Goal: Task Accomplishment & Management: Manage account settings

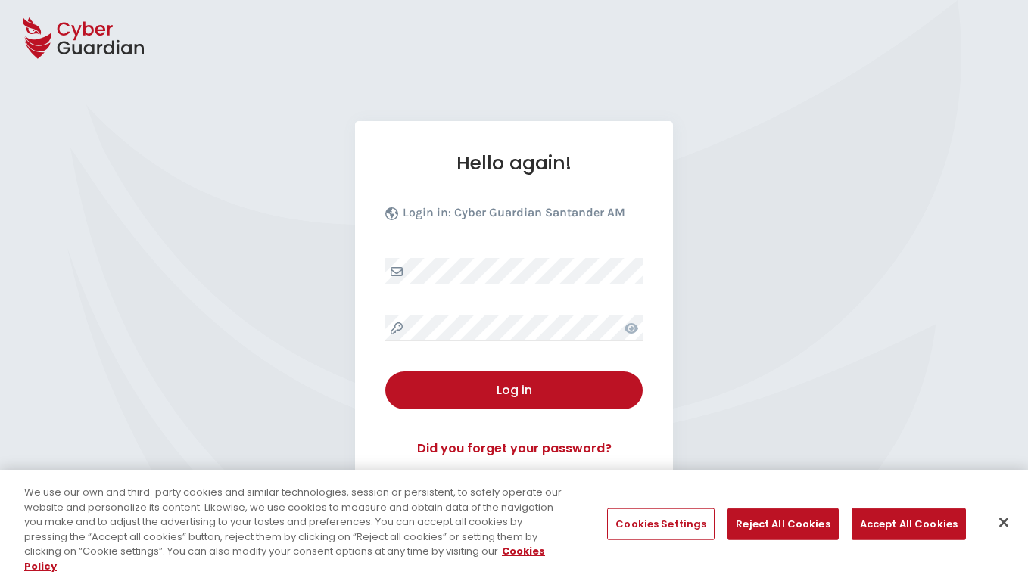
select select "English"
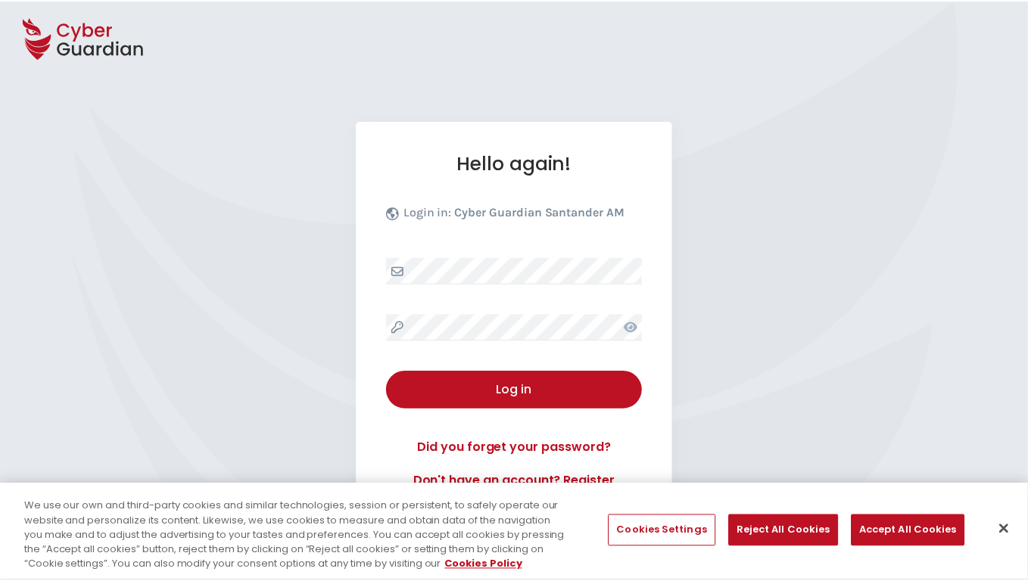
scroll to position [145, 0]
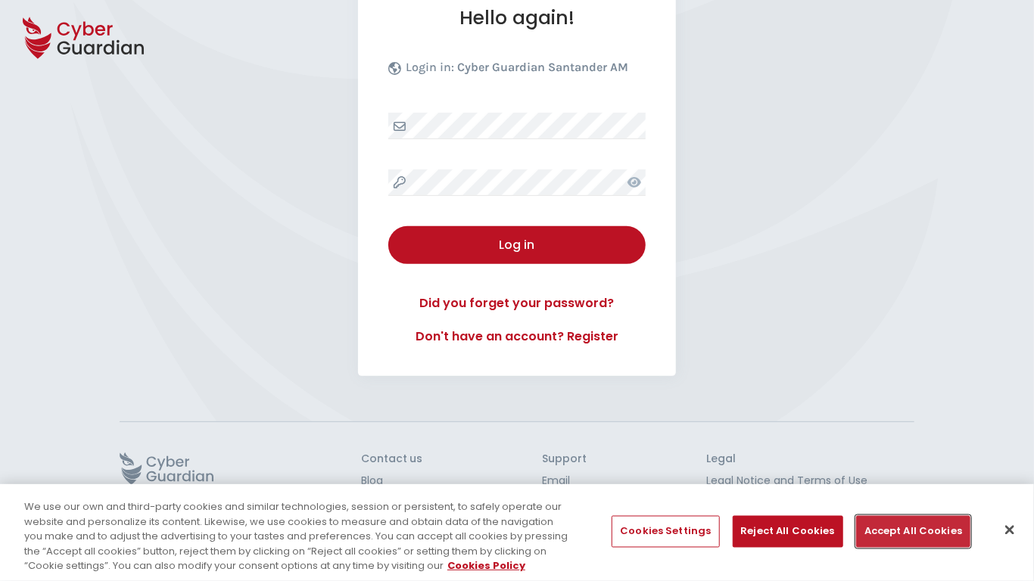
click at [908, 531] on button "Accept All Cookies" at bounding box center [913, 532] width 114 height 32
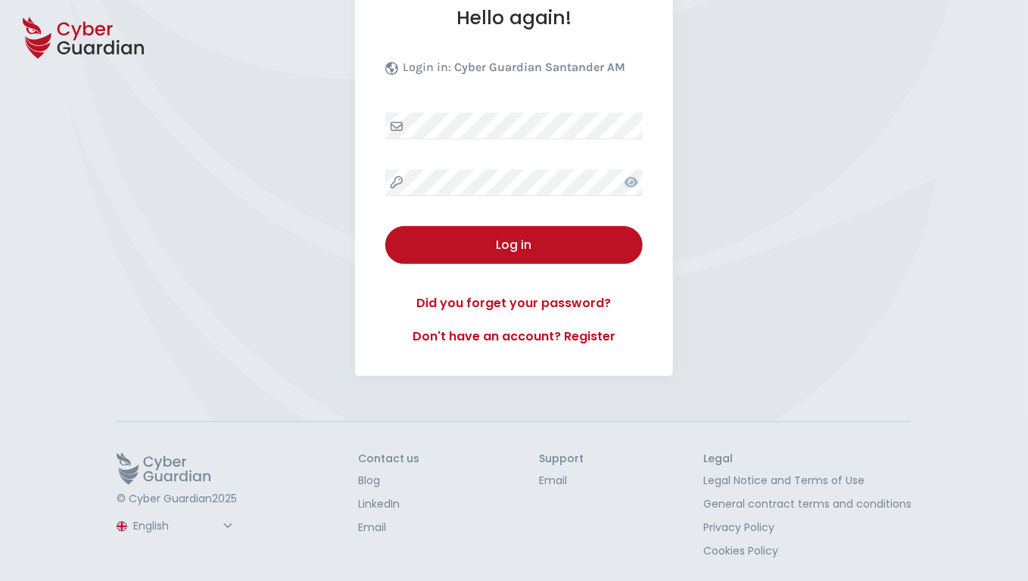
click at [385, 226] on button "Log in" at bounding box center [513, 245] width 257 height 38
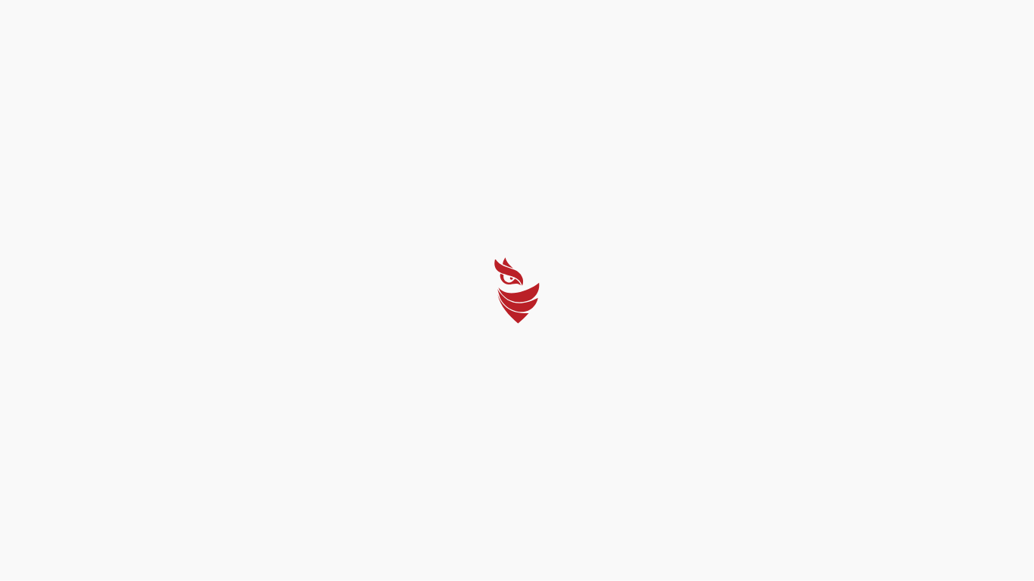
select select "Português (BR)"
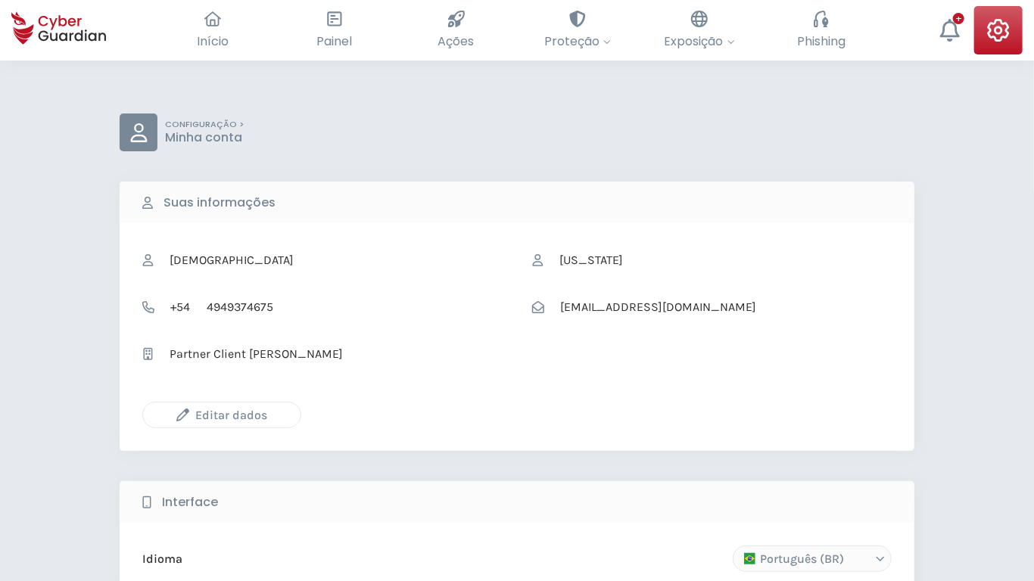
click at [182, 415] on icon "button" at bounding box center [182, 415] width 13 height 13
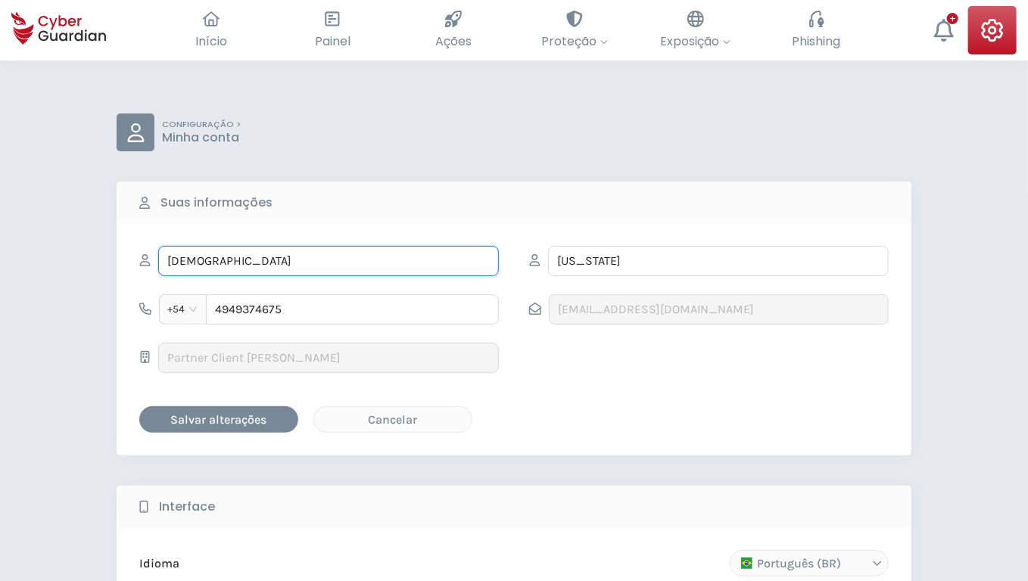
click at [329, 260] on input "[DEMOGRAPHIC_DATA]" at bounding box center [328, 261] width 341 height 30
type input "Austin"
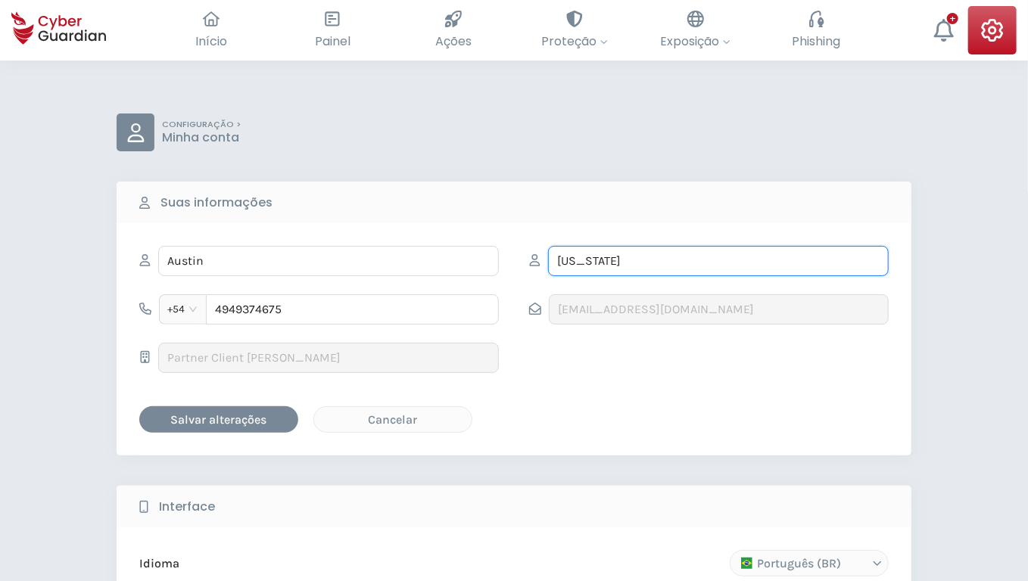
click at [718, 260] on input "[US_STATE]" at bounding box center [718, 261] width 341 height 30
type input "[PERSON_NAME]"
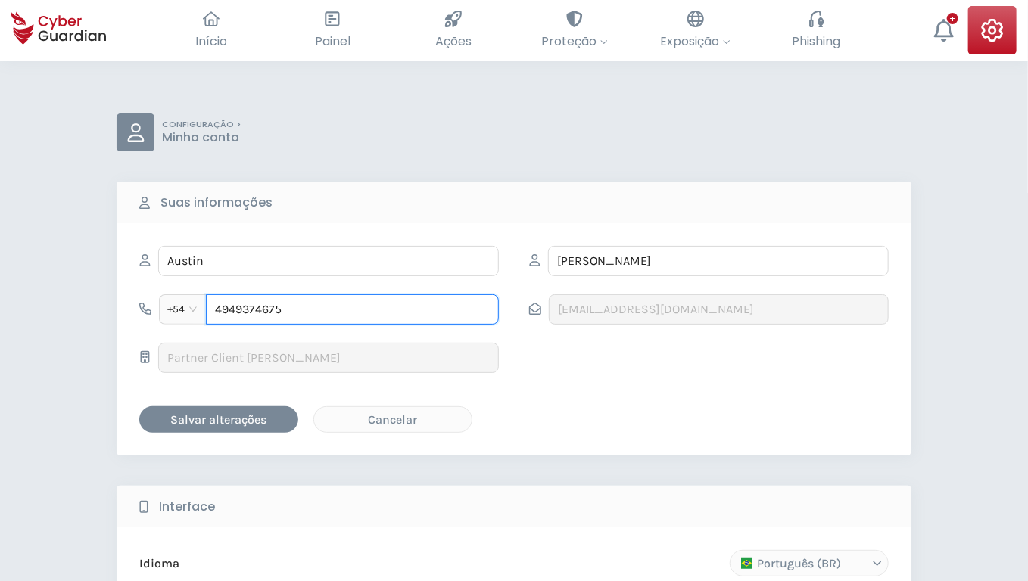
click at [352, 309] on input "4949374675" at bounding box center [352, 309] width 293 height 30
type input "6590203816"
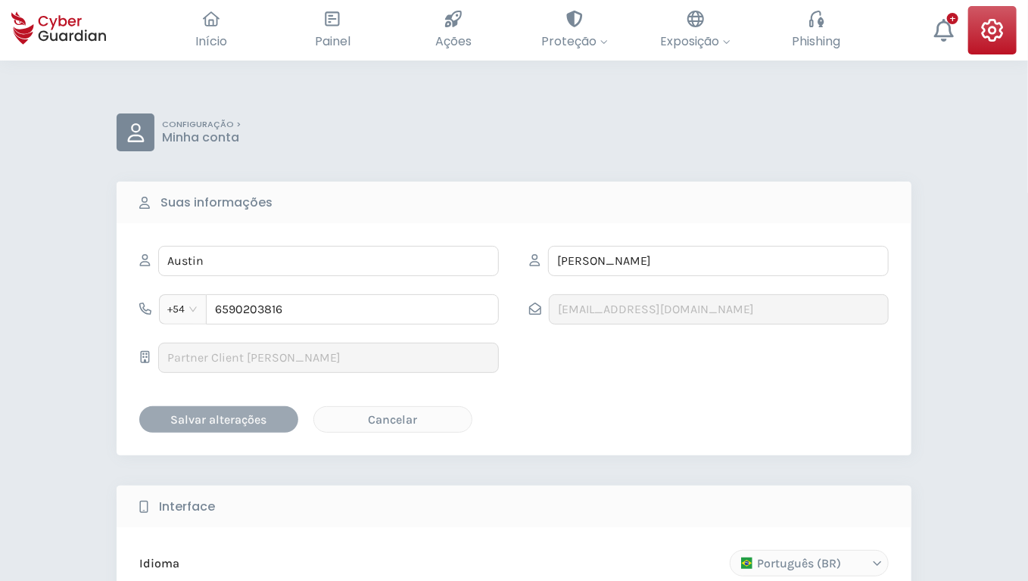
click at [219, 419] on div "Salvar alterações" at bounding box center [219, 419] width 136 height 19
